Goal: Information Seeking & Learning: Learn about a topic

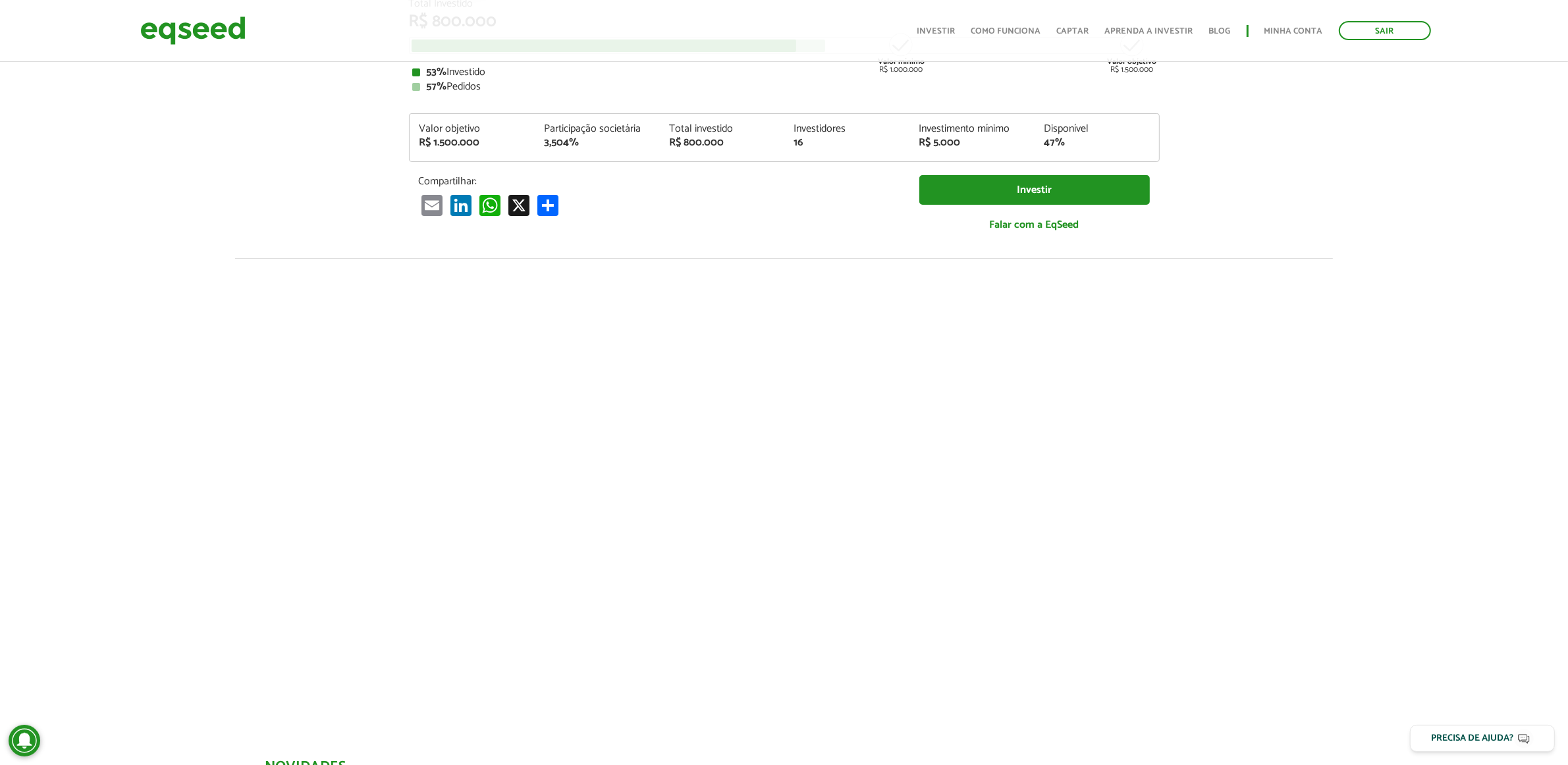
scroll to position [107, 0]
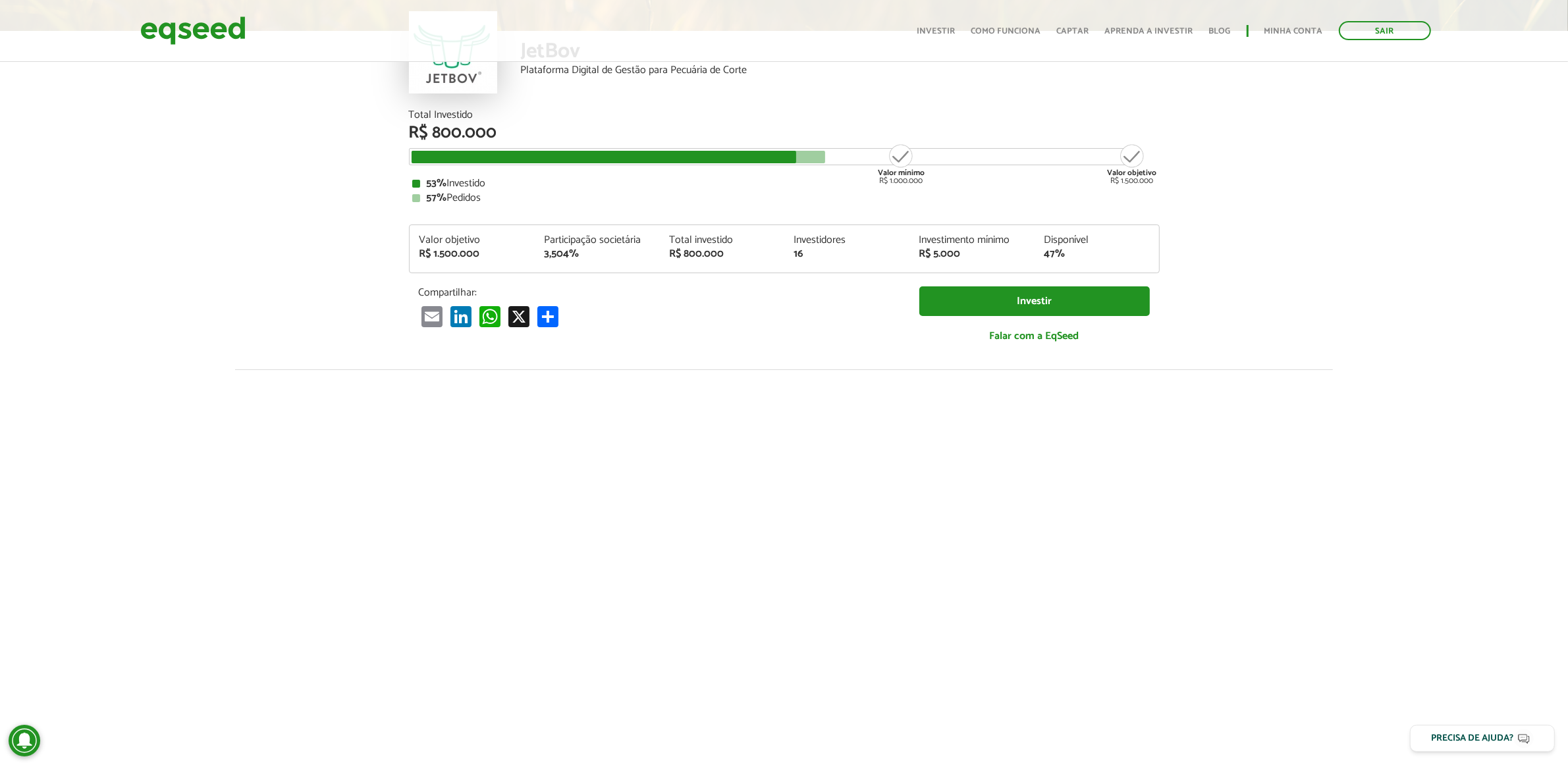
click at [480, 229] on div "Total Investido R$ 800.000 Valor mínimo R$ 1.000.000 Valor objetivo R$ 1.500.00…" at bounding box center [784, 239] width 770 height 259
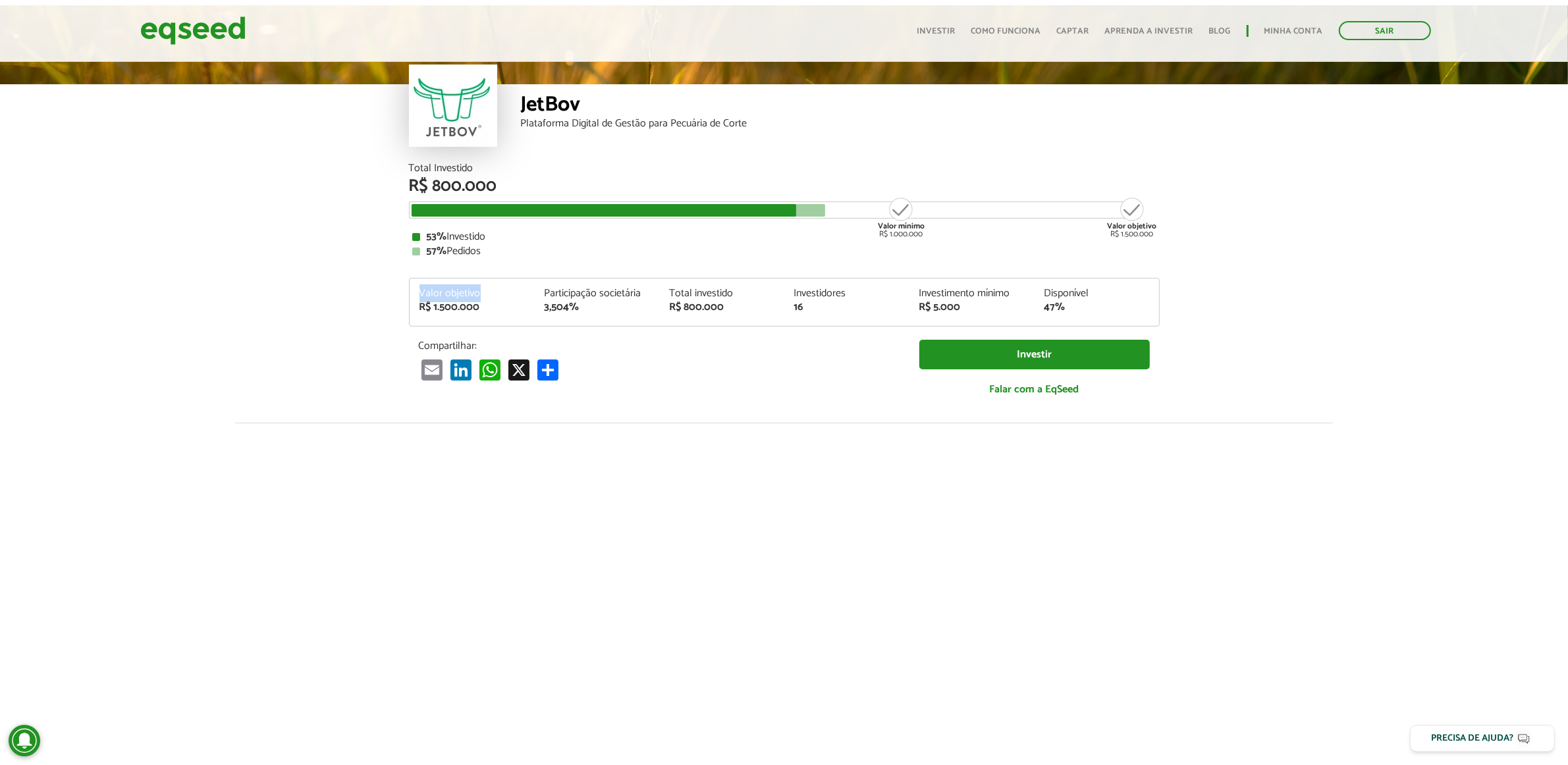
scroll to position [82, 0]
drag, startPoint x: 403, startPoint y: 149, endPoint x: 509, endPoint y: 149, distance: 106.0
click at [509, 164] on div "Total Investido R$ 800.000 Valor mínimo R$ 1.000.000 Valor objetivo R$ 1.500.00…" at bounding box center [784, 293] width 770 height 259
click at [509, 178] on div "R$ 800.000" at bounding box center [784, 186] width 750 height 17
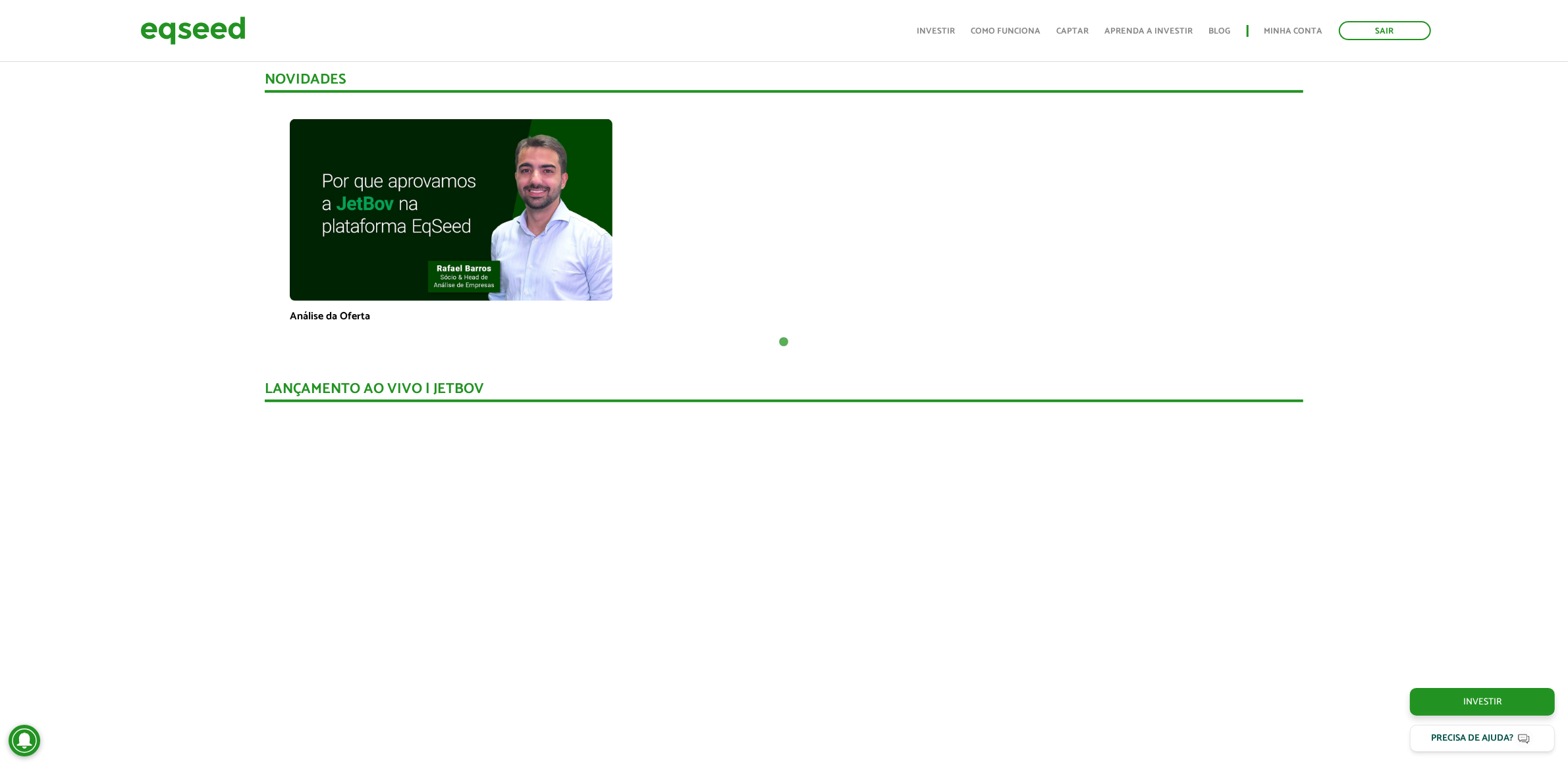
scroll to position [905, 0]
